Goal: Task Accomplishment & Management: Use online tool/utility

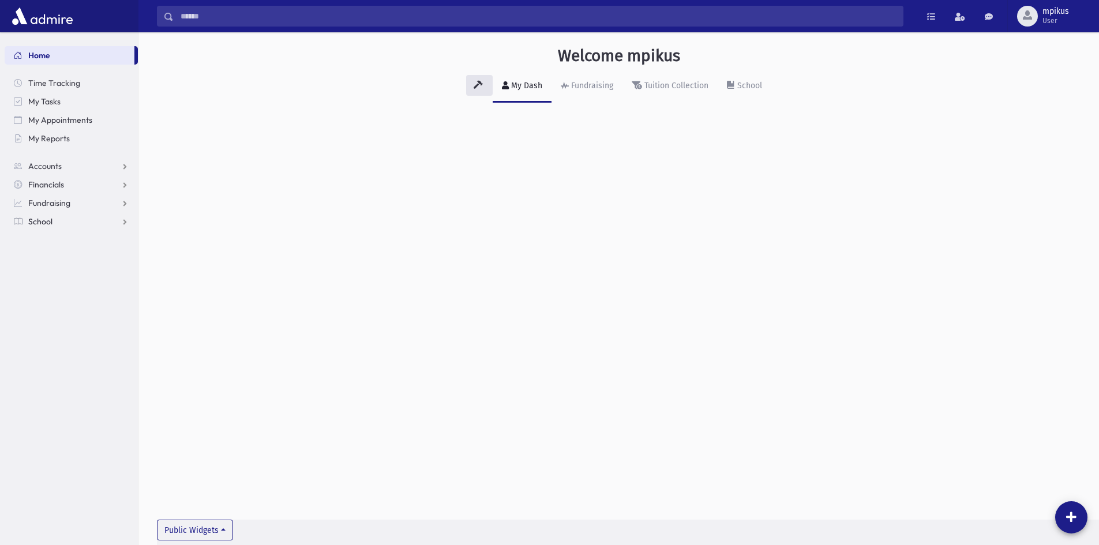
click at [85, 215] on link "School" at bounding box center [71, 221] width 133 height 18
click at [69, 241] on link "Students" at bounding box center [71, 240] width 133 height 18
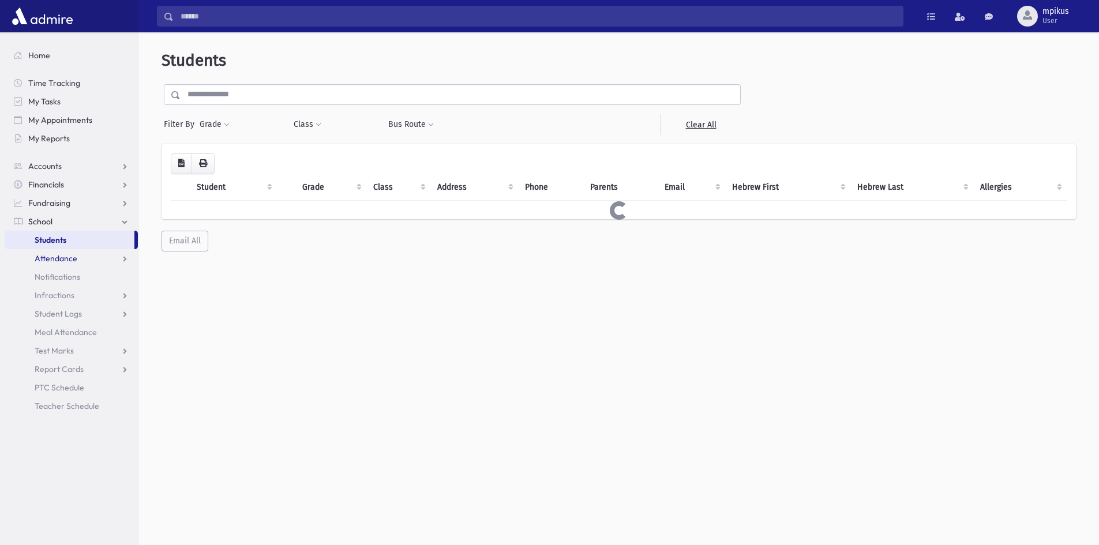
click at [52, 260] on span "Attendance" at bounding box center [56, 258] width 43 height 10
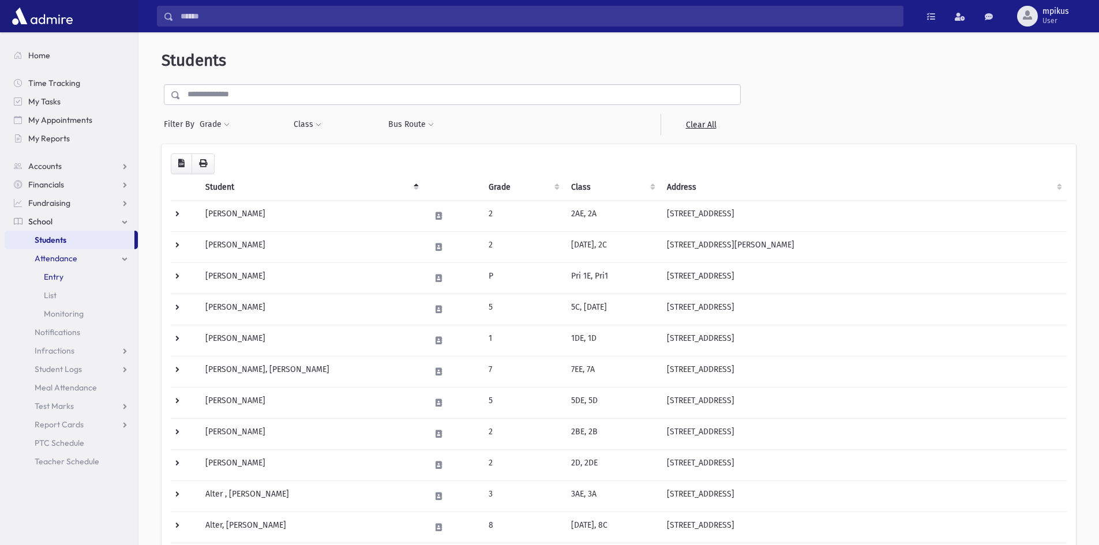
click at [55, 270] on link "Entry" at bounding box center [71, 277] width 133 height 18
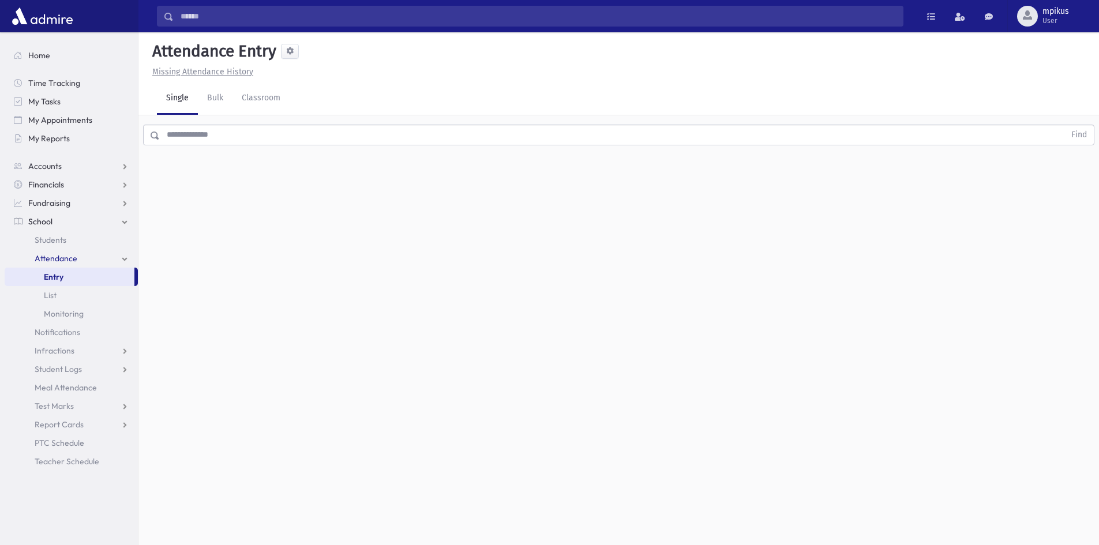
drag, startPoint x: 271, startPoint y: 135, endPoint x: 258, endPoint y: 128, distance: 15.0
click at [265, 132] on input "text" at bounding box center [612, 135] width 905 height 21
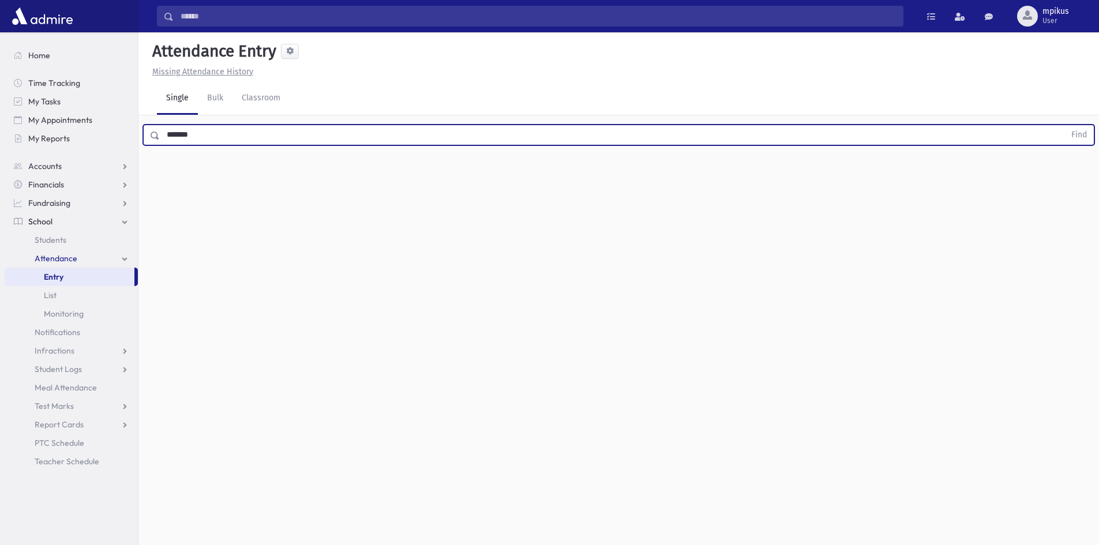
click at [1065, 125] on button "Find" at bounding box center [1079, 135] width 29 height 20
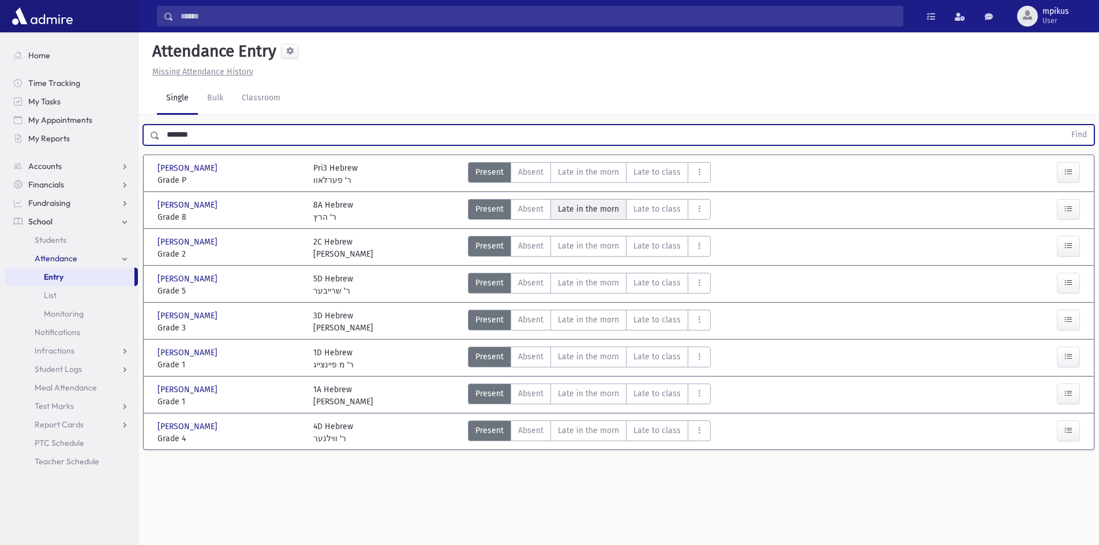
click at [576, 215] on span "Late in the morn" at bounding box center [588, 209] width 61 height 12
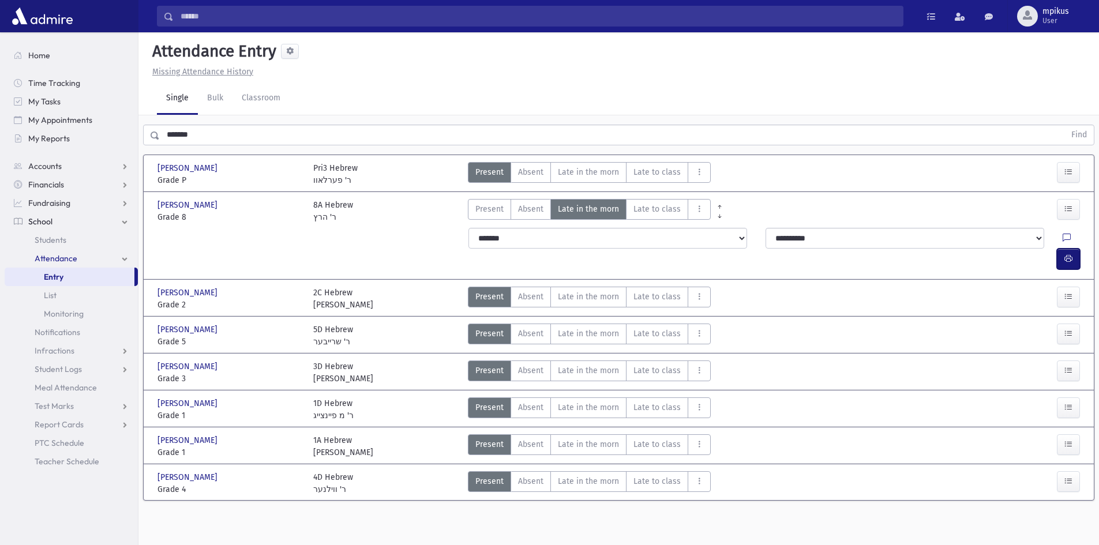
click at [1076, 249] on button "button" at bounding box center [1068, 259] width 23 height 21
drag, startPoint x: 202, startPoint y: 147, endPoint x: 0, endPoint y: 197, distance: 208.1
click at [0, 194] on div "Search Results All Accounts" at bounding box center [549, 285] width 1099 height 571
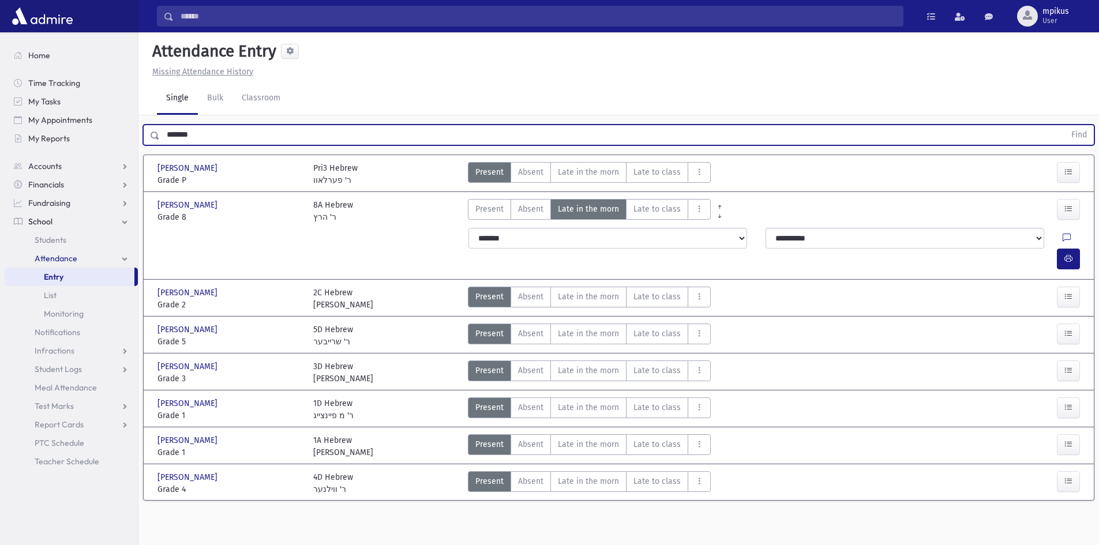
drag, startPoint x: 237, startPoint y: 139, endPoint x: 0, endPoint y: 107, distance: 238.8
click at [0, 122] on div "Search Results All Accounts" at bounding box center [549, 285] width 1099 height 571
click at [1065, 125] on button "Find" at bounding box center [1079, 135] width 29 height 20
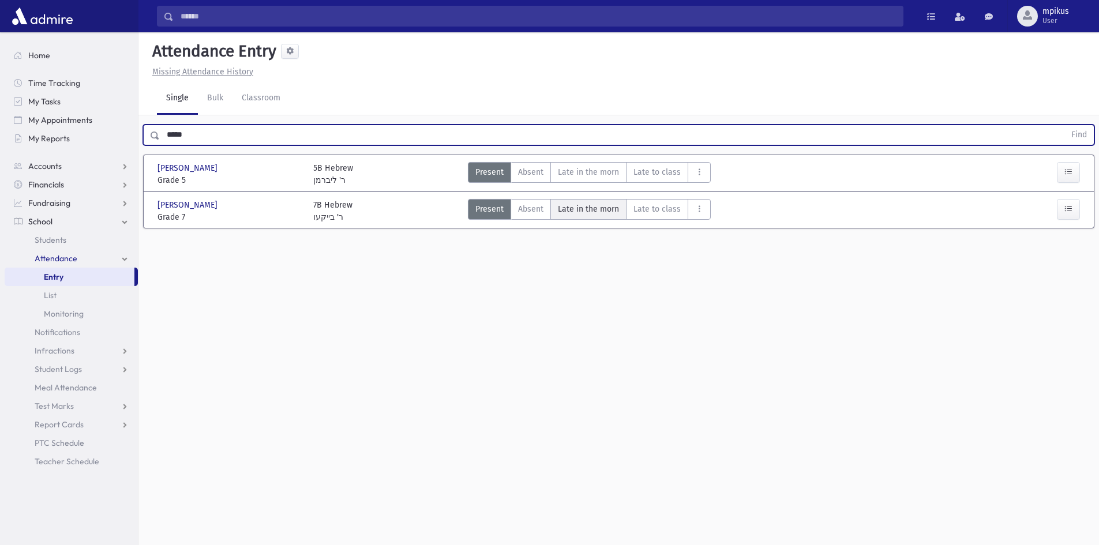
click at [563, 216] on morn"] "Late in the morn M" at bounding box center [588, 209] width 76 height 21
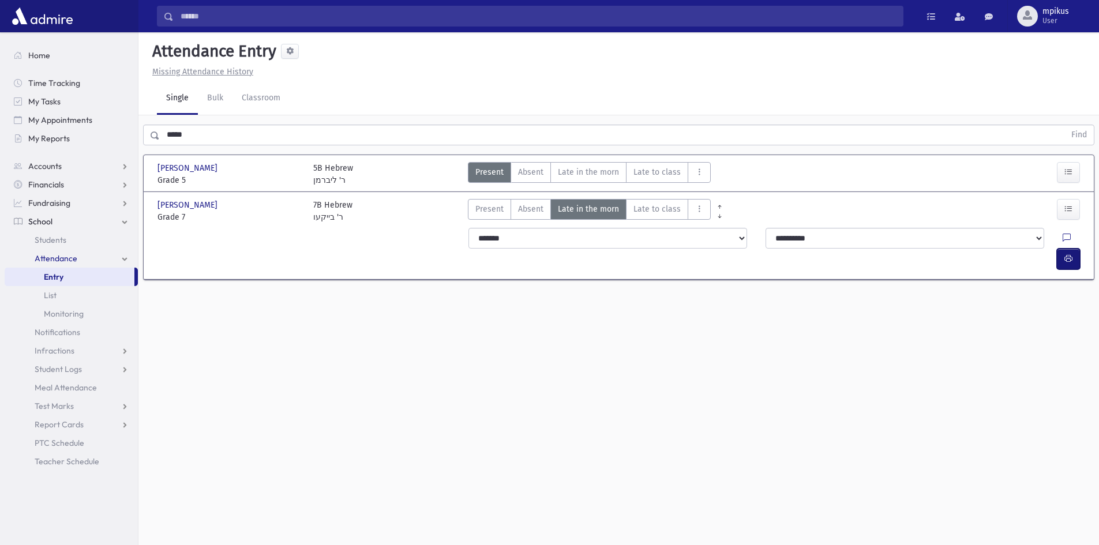
click at [1065, 254] on icon "button" at bounding box center [1069, 259] width 8 height 10
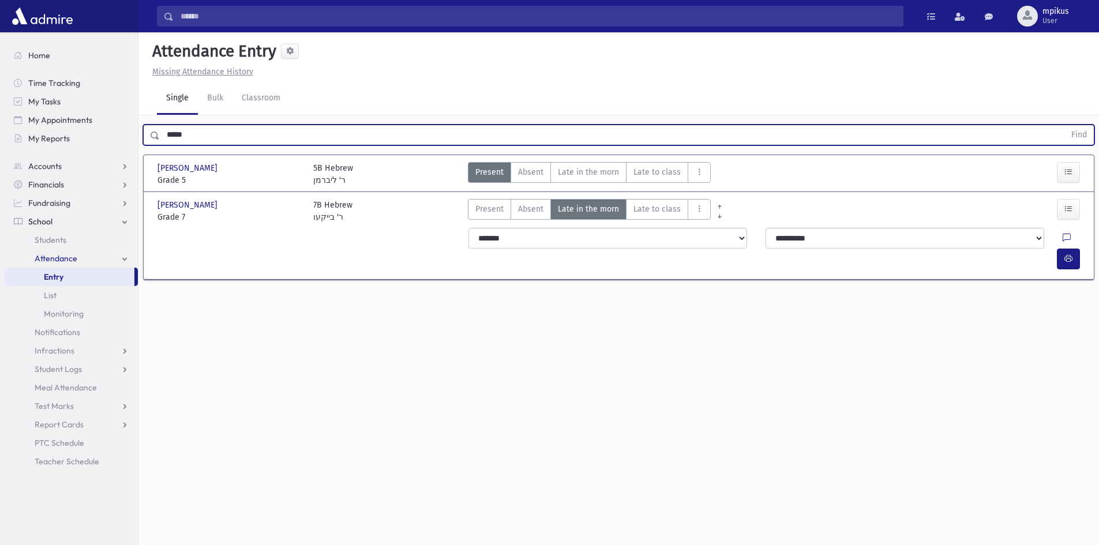
click at [456, 138] on input "*****" at bounding box center [612, 135] width 905 height 21
click at [457, 133] on input "*****" at bounding box center [612, 135] width 905 height 21
type input "*"
click at [1065, 125] on button "Find" at bounding box center [1079, 135] width 29 height 20
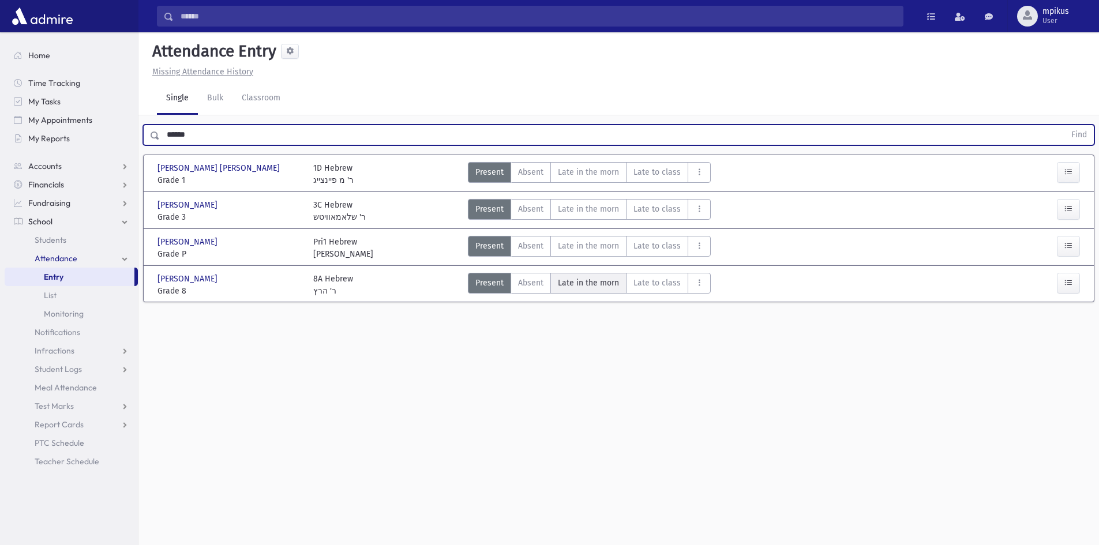
click at [553, 284] on morn"] "Late in the morn M" at bounding box center [588, 283] width 76 height 21
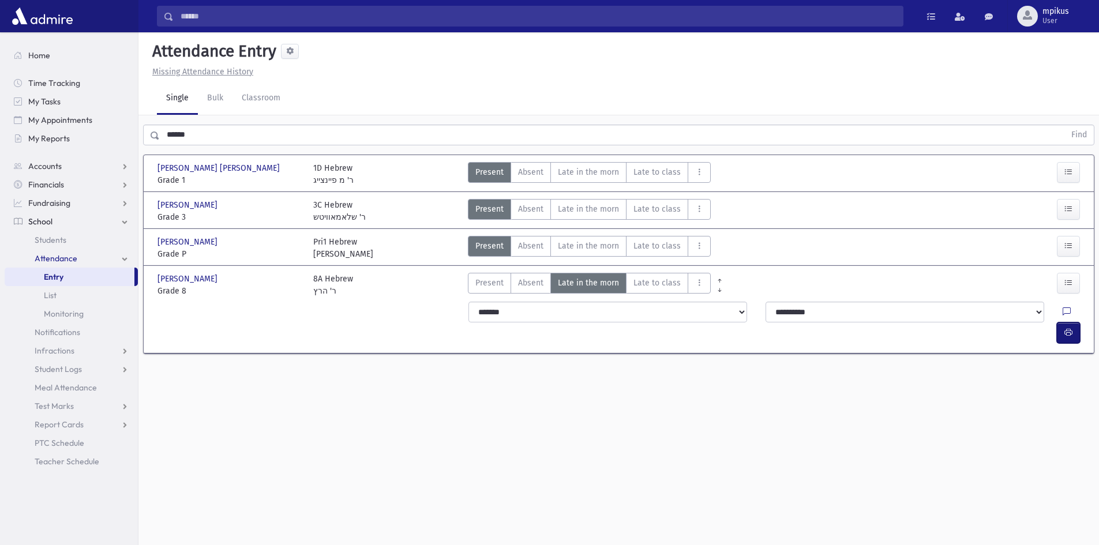
click at [1070, 328] on icon "button" at bounding box center [1069, 333] width 8 height 10
drag, startPoint x: 234, startPoint y: 133, endPoint x: 17, endPoint y: 189, distance: 224.5
click at [156, 151] on div "****** Find [GEOGRAPHIC_DATA][PERSON_NAME][GEOGRAPHIC_DATA][PERSON_NAME] , [PER…" at bounding box center [618, 242] width 961 height 255
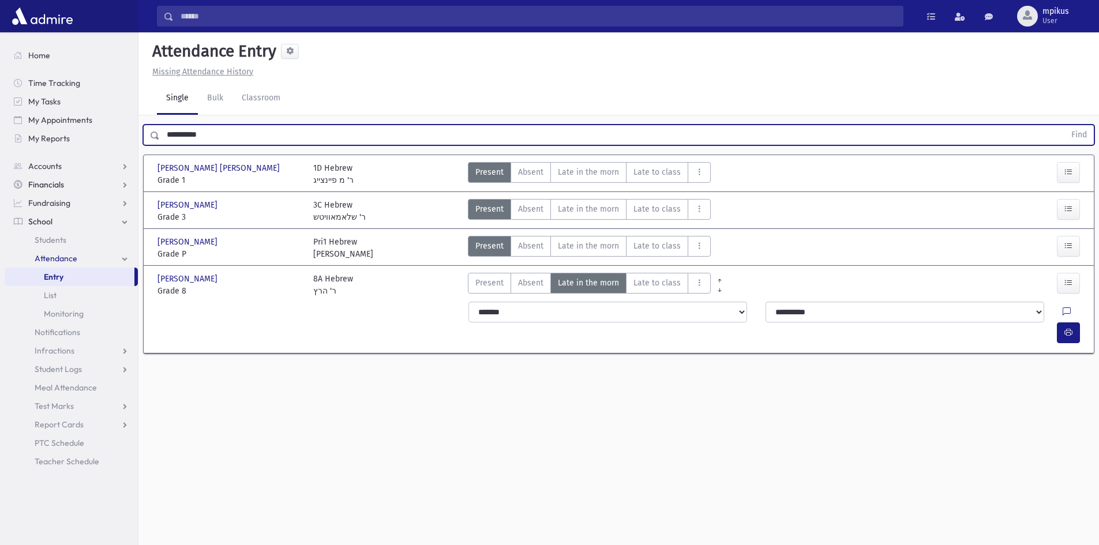
click at [1065, 125] on button "Find" at bounding box center [1079, 135] width 29 height 20
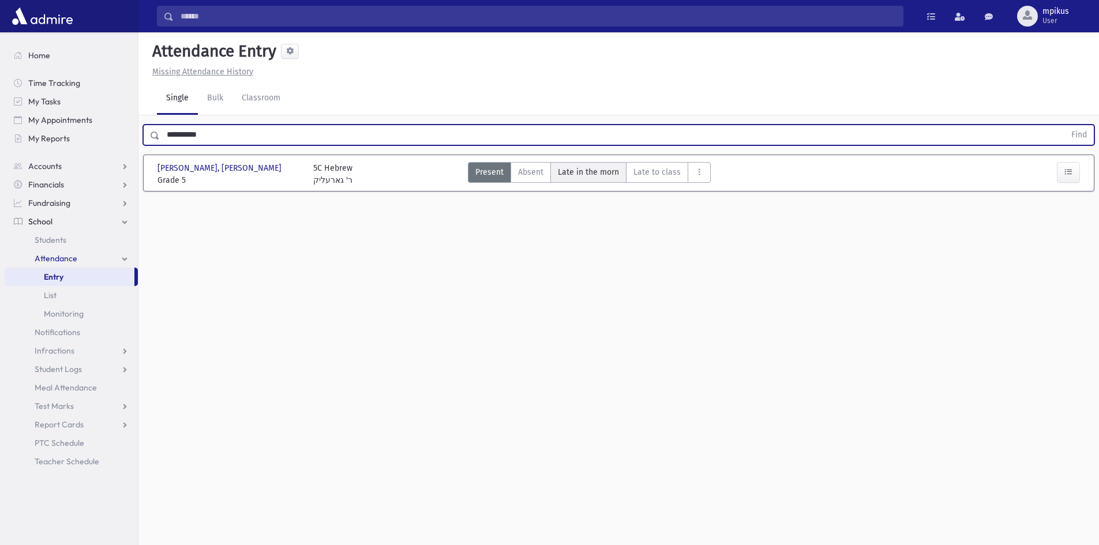
drag, startPoint x: 580, startPoint y: 153, endPoint x: 582, endPoint y: 171, distance: 17.9
click at [580, 154] on section "[PERSON_NAME] [PERSON_NAME], [PERSON_NAME] Grade 5 Grade 5 5C Hebrew ר' גארעליק…" at bounding box center [618, 179] width 961 height 58
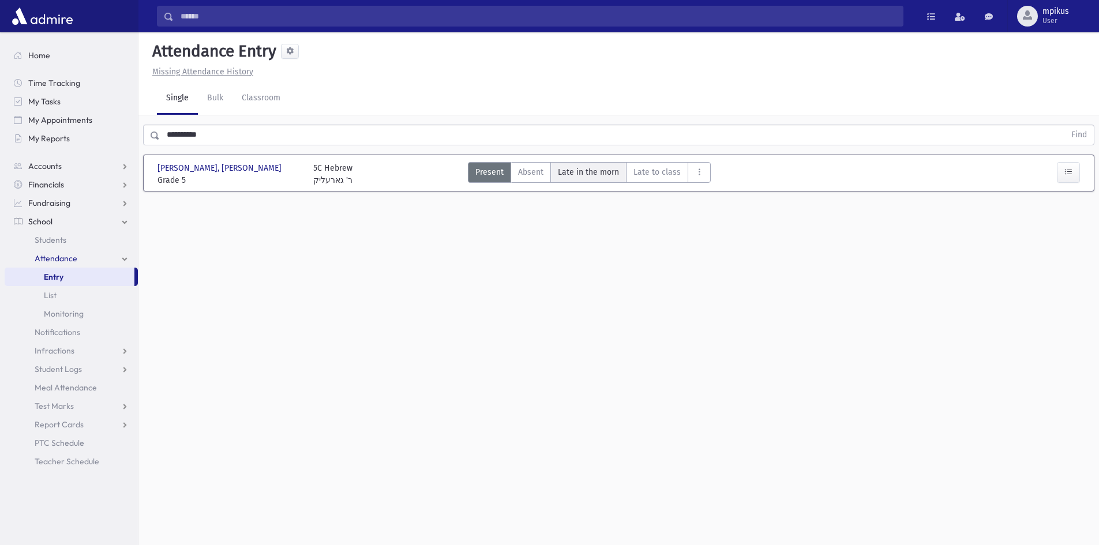
click at [582, 174] on span "Late in the morn" at bounding box center [588, 172] width 61 height 12
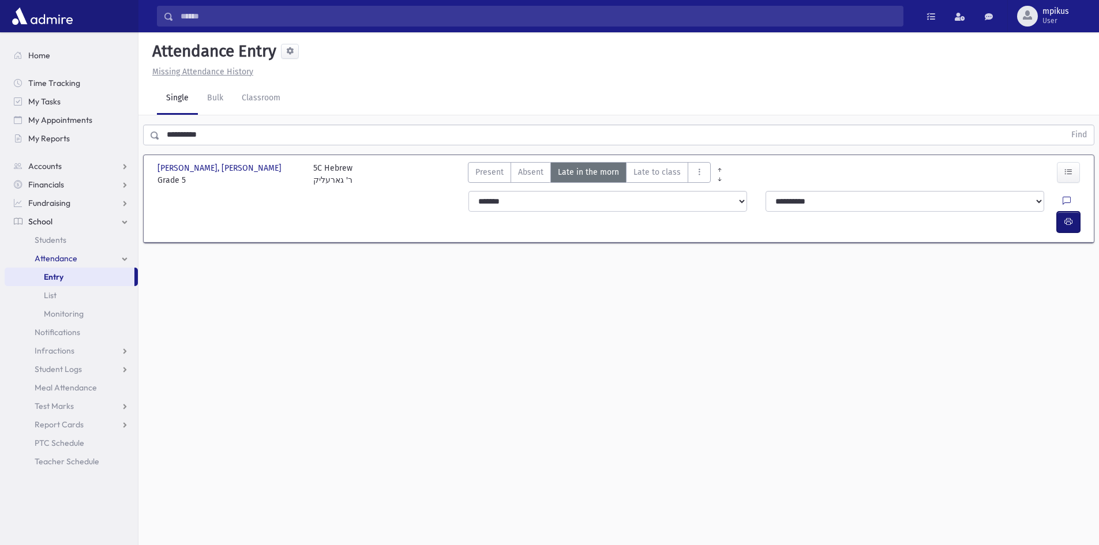
click at [1070, 217] on icon "button" at bounding box center [1069, 222] width 8 height 10
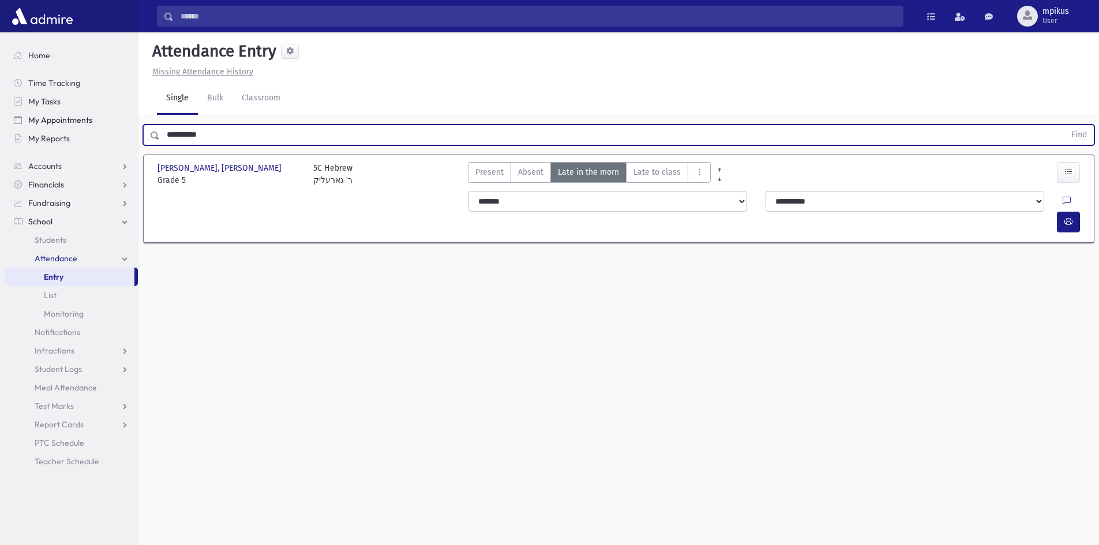
drag, startPoint x: 213, startPoint y: 131, endPoint x: 111, endPoint y: 122, distance: 102.5
click at [111, 122] on div "Search Results All Accounts" at bounding box center [549, 285] width 1099 height 571
click at [1065, 125] on button "Find" at bounding box center [1079, 135] width 29 height 20
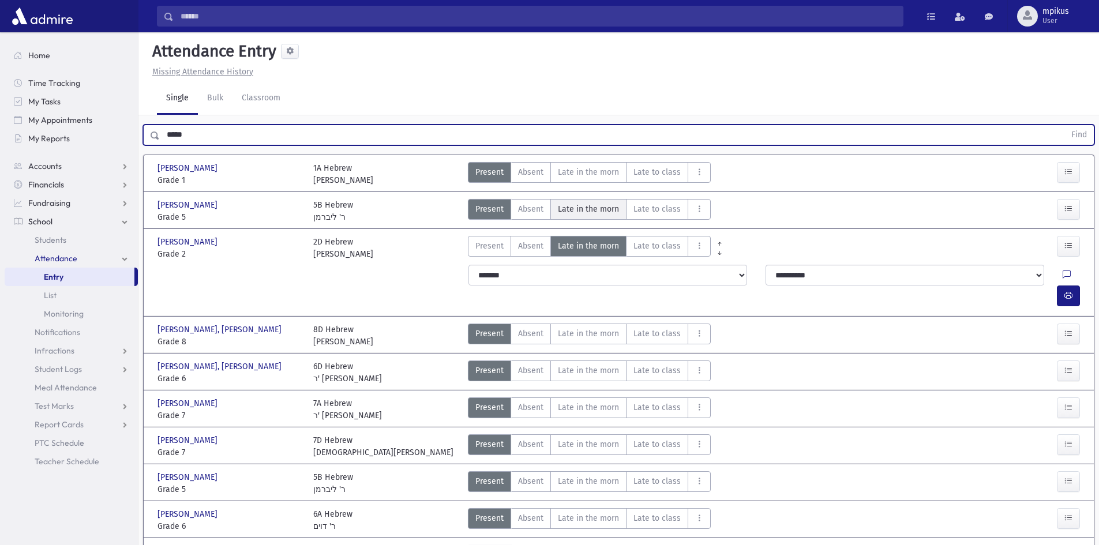
drag, startPoint x: 563, startPoint y: 211, endPoint x: 574, endPoint y: 205, distance: 11.9
click at [563, 210] on span "Late in the morn" at bounding box center [588, 209] width 61 height 12
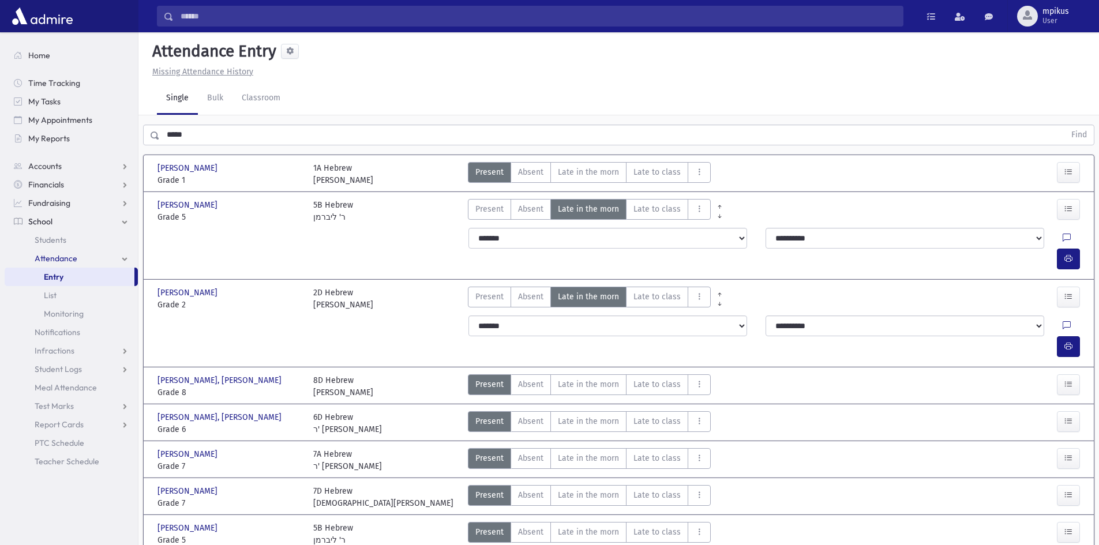
click at [1087, 239] on div "**********" at bounding box center [776, 248] width 629 height 51
click at [1068, 249] on button "button" at bounding box center [1068, 259] width 23 height 21
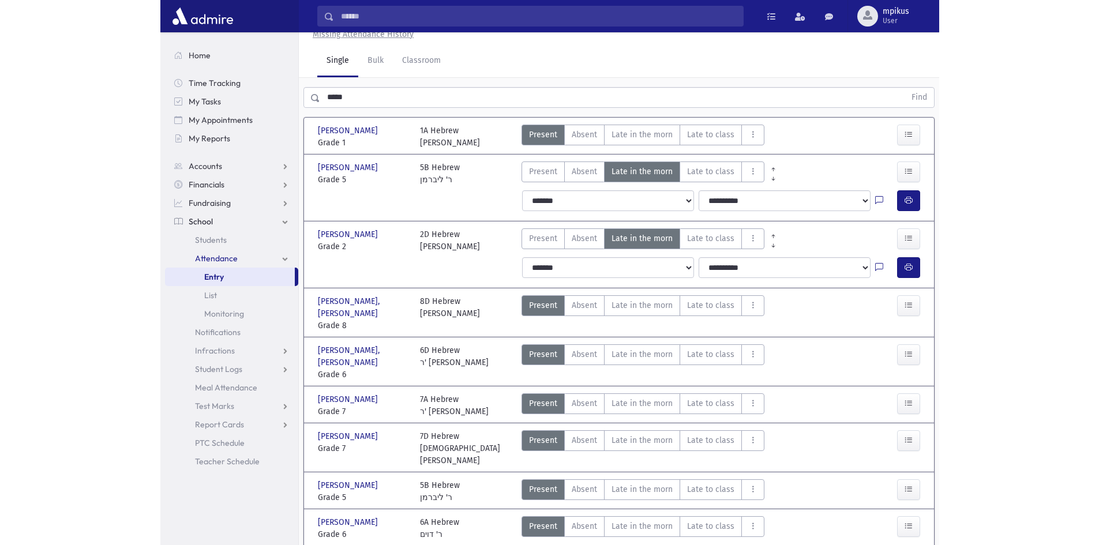
scroll to position [58, 0]
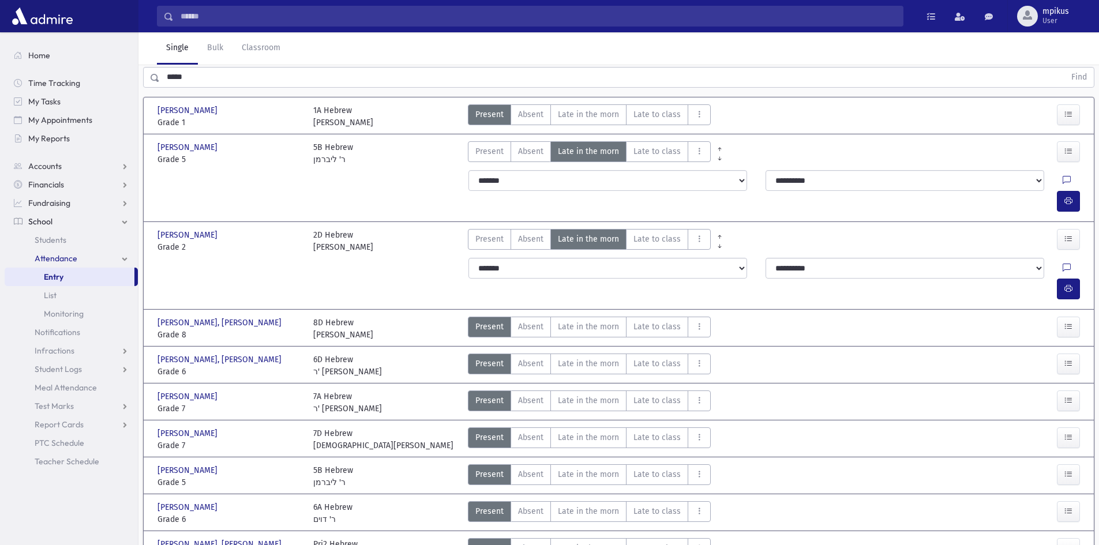
click at [298, 78] on input "*****" at bounding box center [612, 77] width 905 height 21
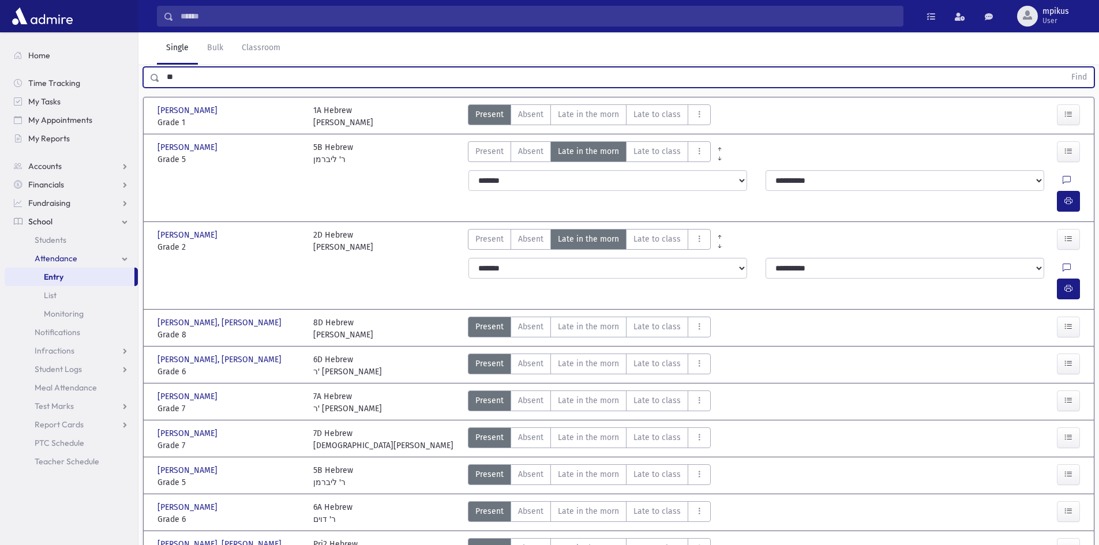
type input "*"
click at [1065, 68] on button "Find" at bounding box center [1079, 78] width 29 height 20
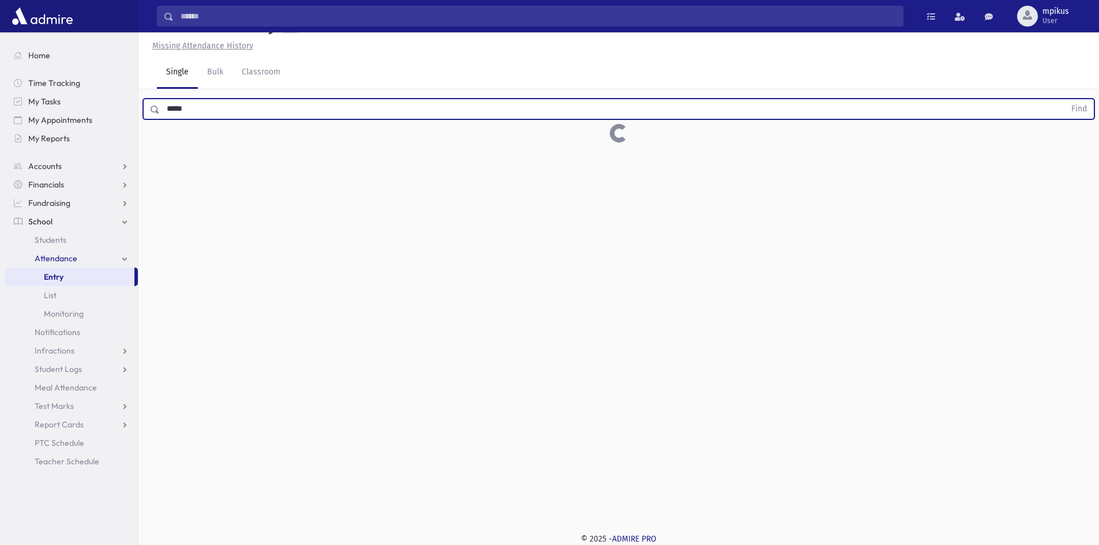
scroll to position [26, 0]
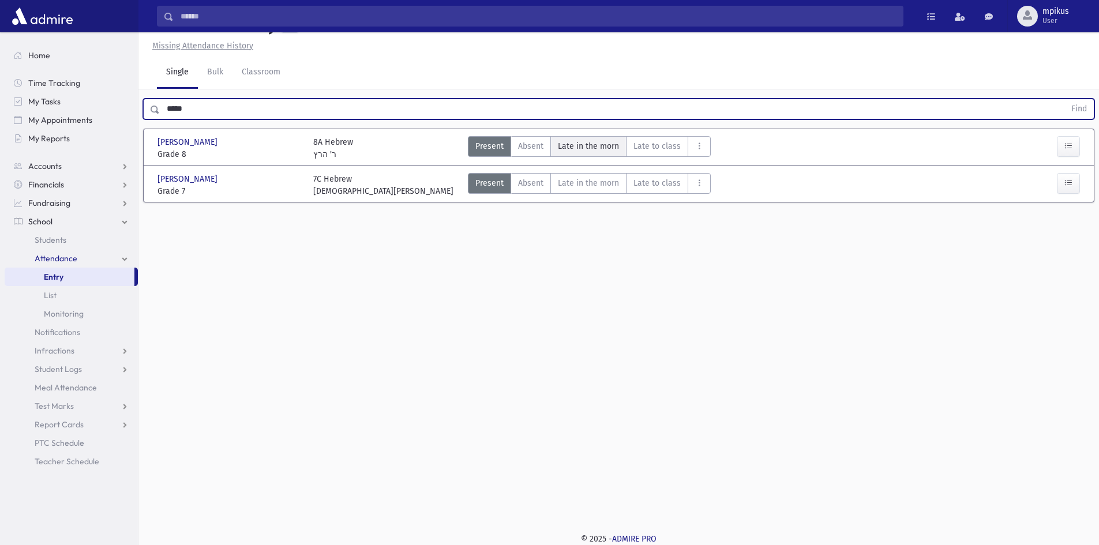
click at [580, 148] on span "Late in the morn" at bounding box center [588, 146] width 61 height 12
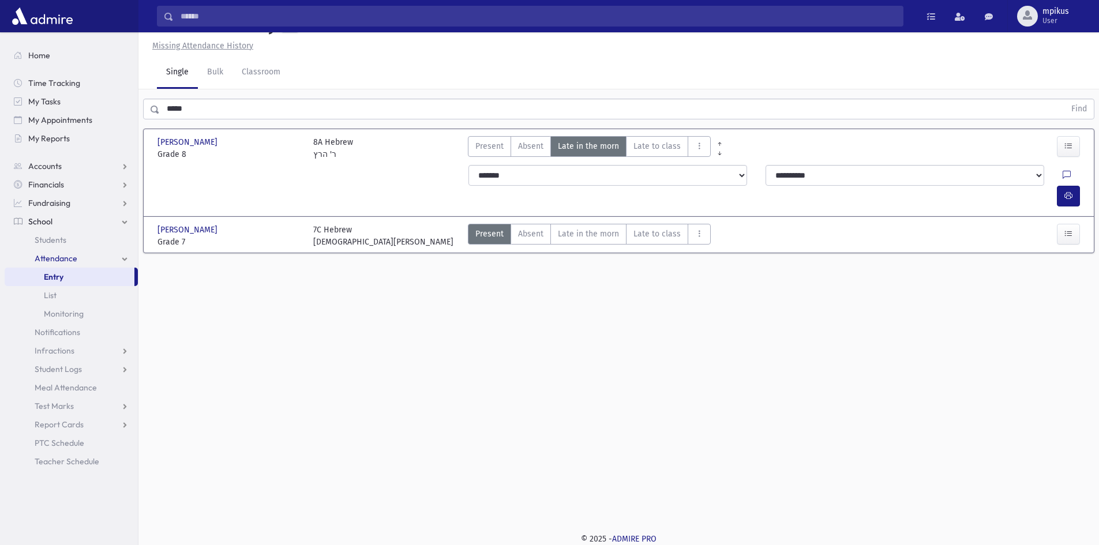
click at [1085, 177] on div "**********" at bounding box center [776, 185] width 629 height 51
click at [1084, 186] on div at bounding box center [1071, 196] width 28 height 21
click at [1079, 186] on div at bounding box center [1071, 196] width 28 height 21
click at [1079, 186] on button "button" at bounding box center [1068, 196] width 23 height 21
drag, startPoint x: 296, startPoint y: 102, endPoint x: 0, endPoint y: 104, distance: 296.0
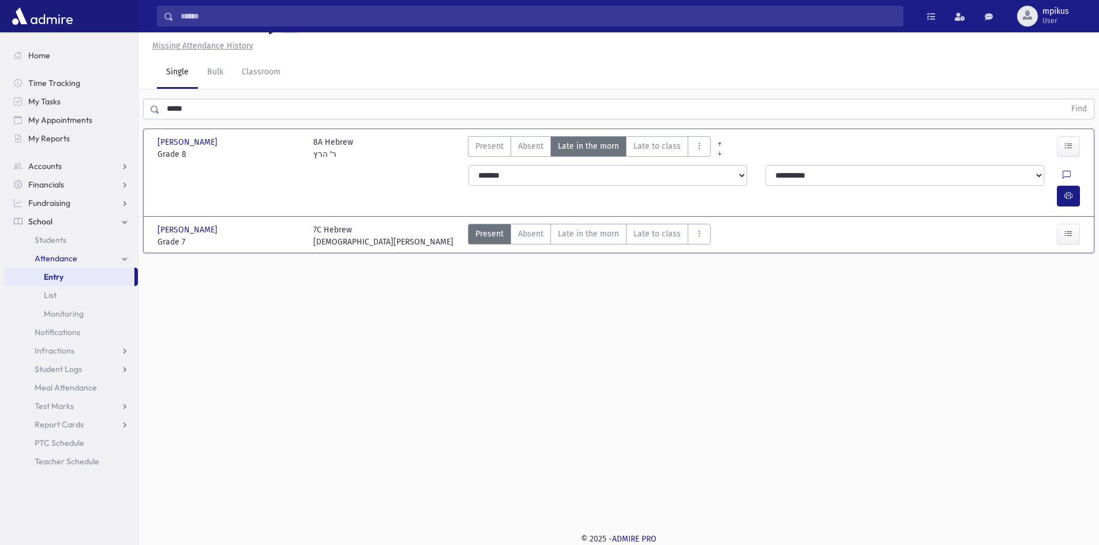
click at [74, 99] on div "Search Results All Accounts" at bounding box center [549, 259] width 1099 height 571
click at [580, 224] on morn"] "Late in the morn M" at bounding box center [588, 234] width 76 height 21
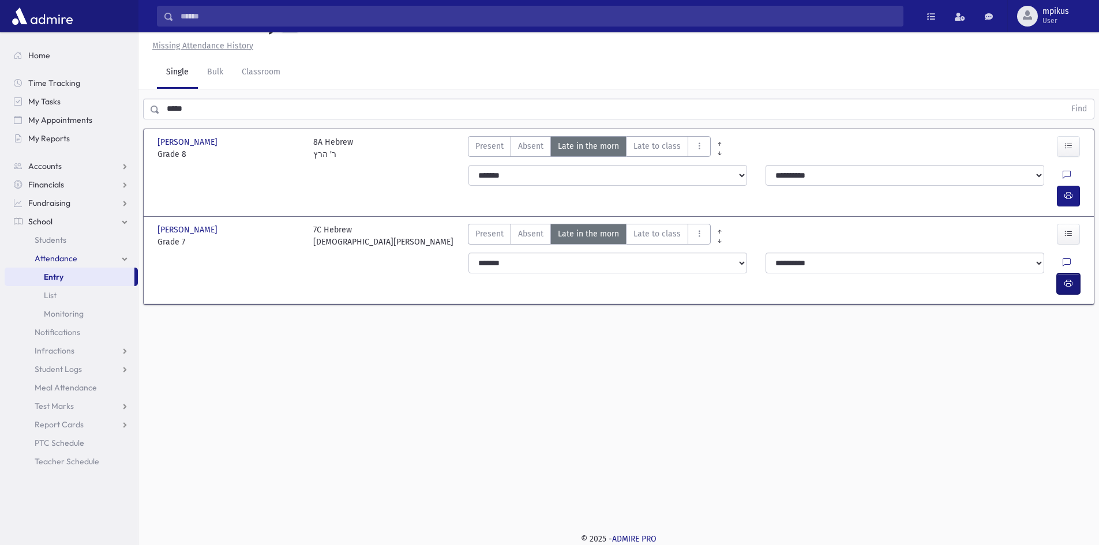
click at [1058, 274] on button "button" at bounding box center [1068, 284] width 23 height 21
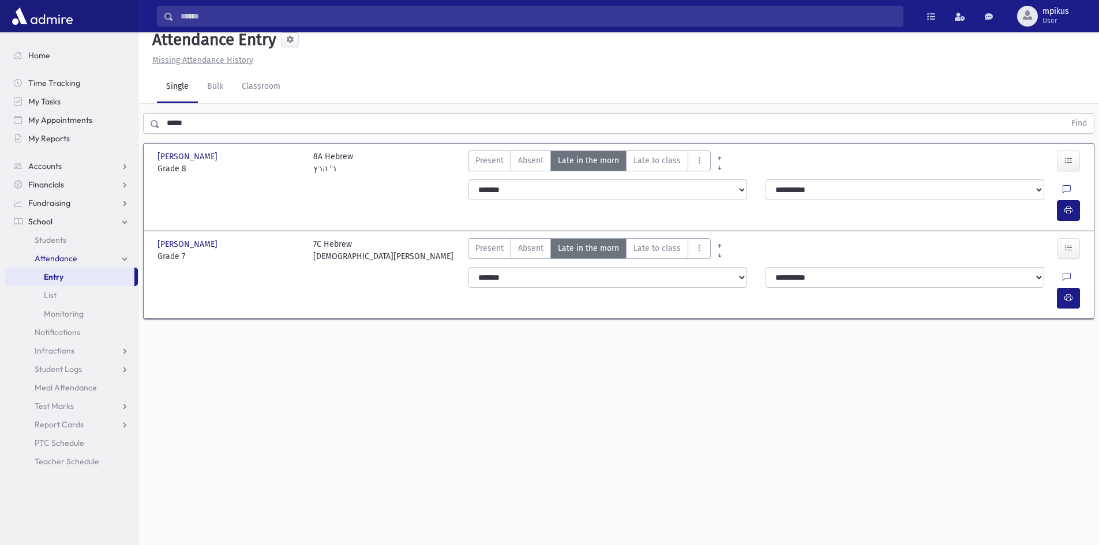
scroll to position [0, 0]
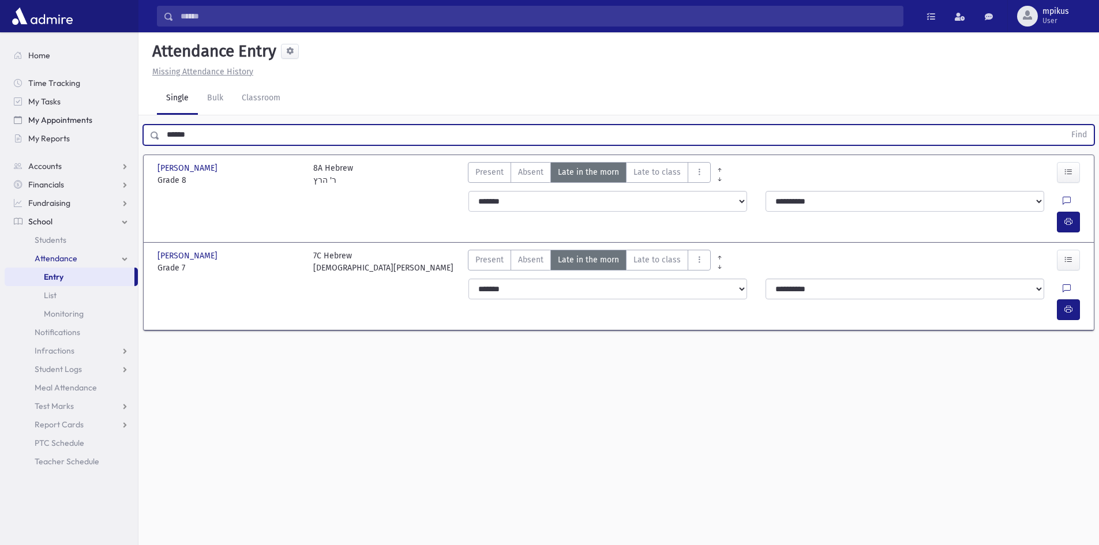
click at [1065, 125] on button "Find" at bounding box center [1079, 135] width 29 height 20
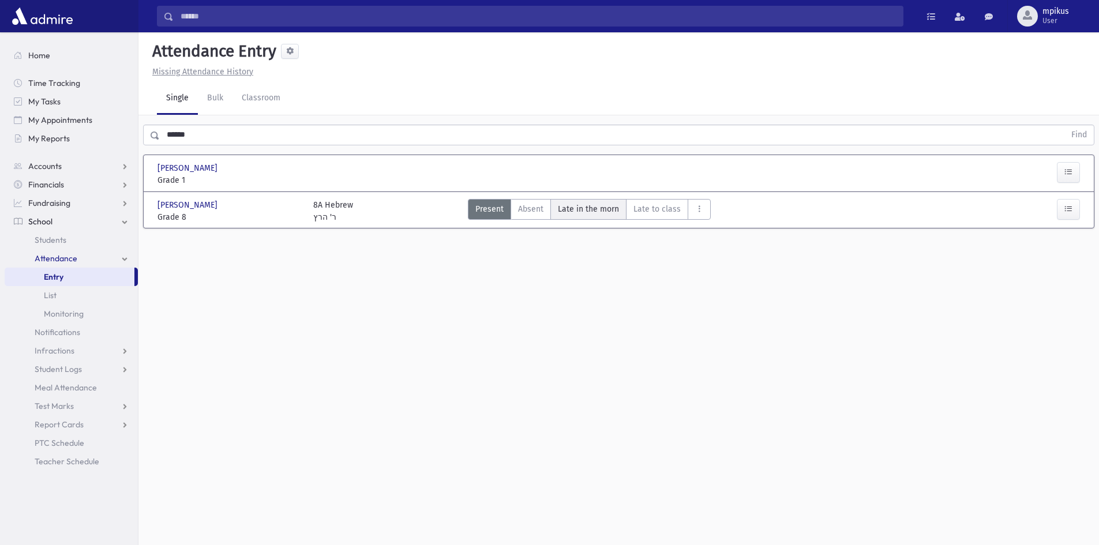
click at [589, 212] on span "Late in the morn" at bounding box center [588, 209] width 61 height 12
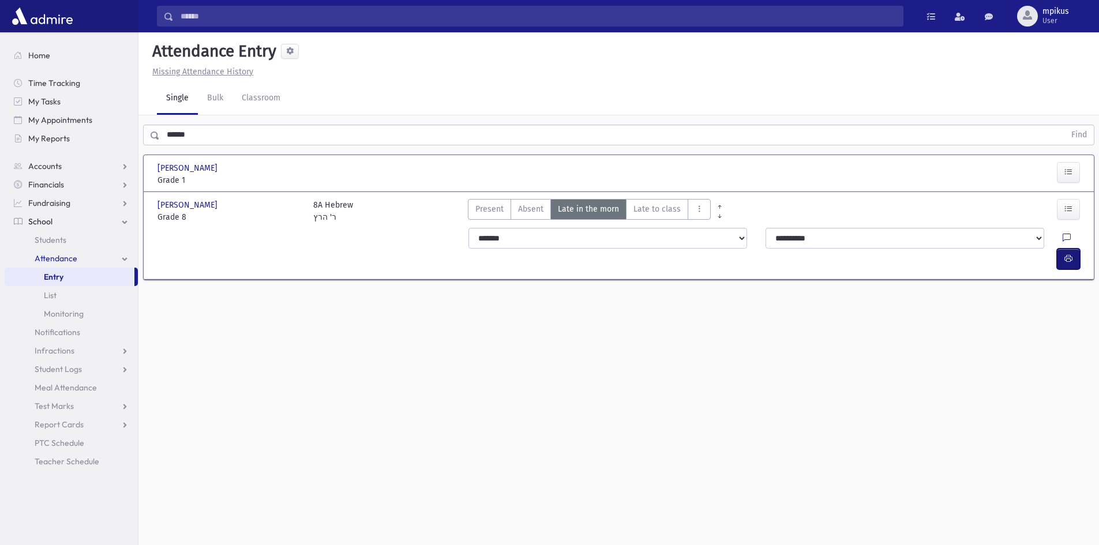
click at [1070, 254] on icon "button" at bounding box center [1069, 259] width 8 height 10
drag, startPoint x: 214, startPoint y: 133, endPoint x: 0, endPoint y: 207, distance: 226.3
click at [0, 184] on div "Search Results All Accounts" at bounding box center [549, 285] width 1099 height 571
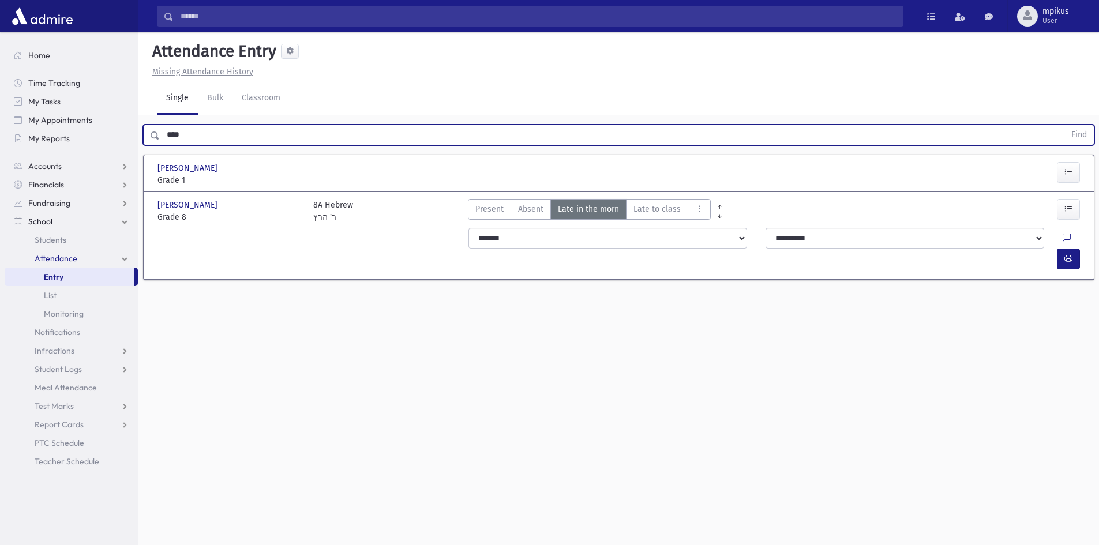
type input "****"
click at [1065, 125] on button "Find" at bounding box center [1079, 135] width 29 height 20
